Goal: Find specific page/section: Find specific page/section

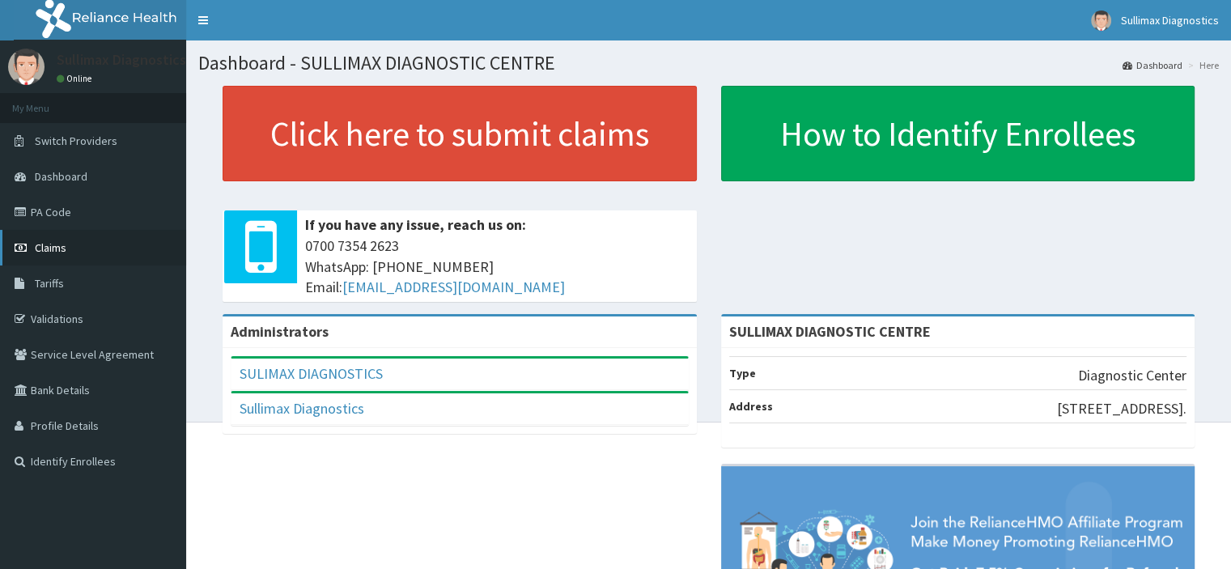
click at [65, 247] on span "Claims" at bounding box center [51, 247] width 32 height 15
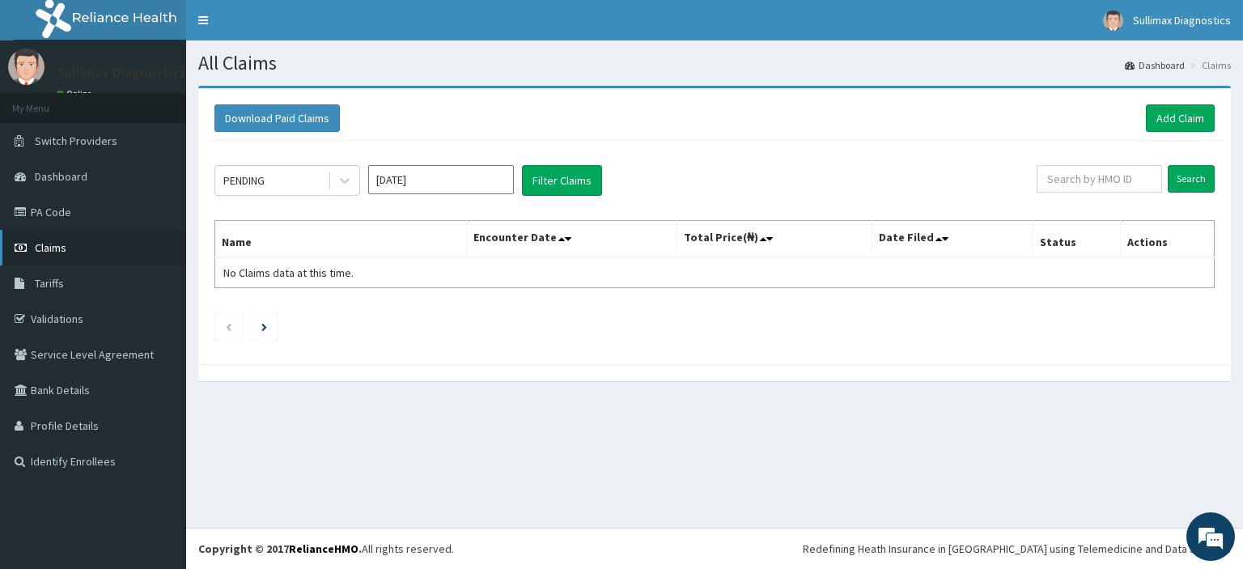
click at [111, 245] on link "Claims" at bounding box center [93, 248] width 186 height 36
